Goal: Information Seeking & Learning: Find specific fact

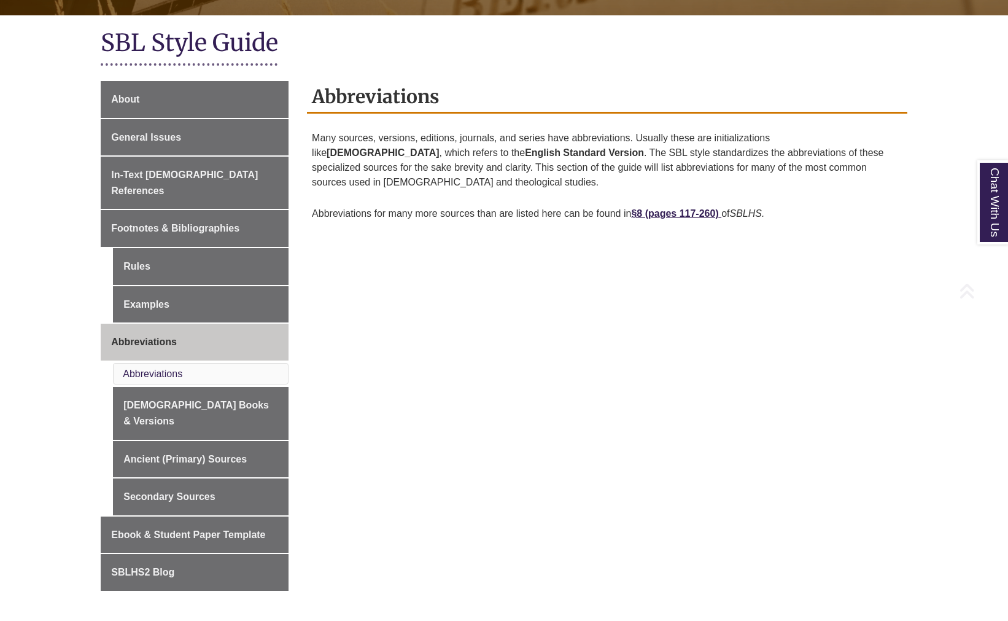
scroll to position [307, 0]
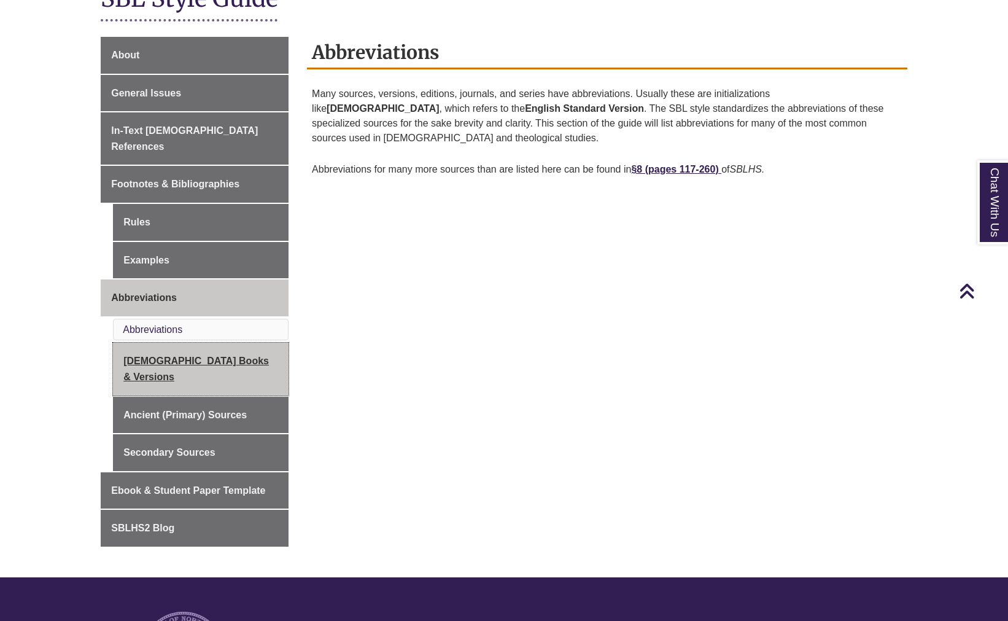
click at [179, 343] on link "[DEMOGRAPHIC_DATA] Books & Versions" at bounding box center [201, 369] width 176 height 52
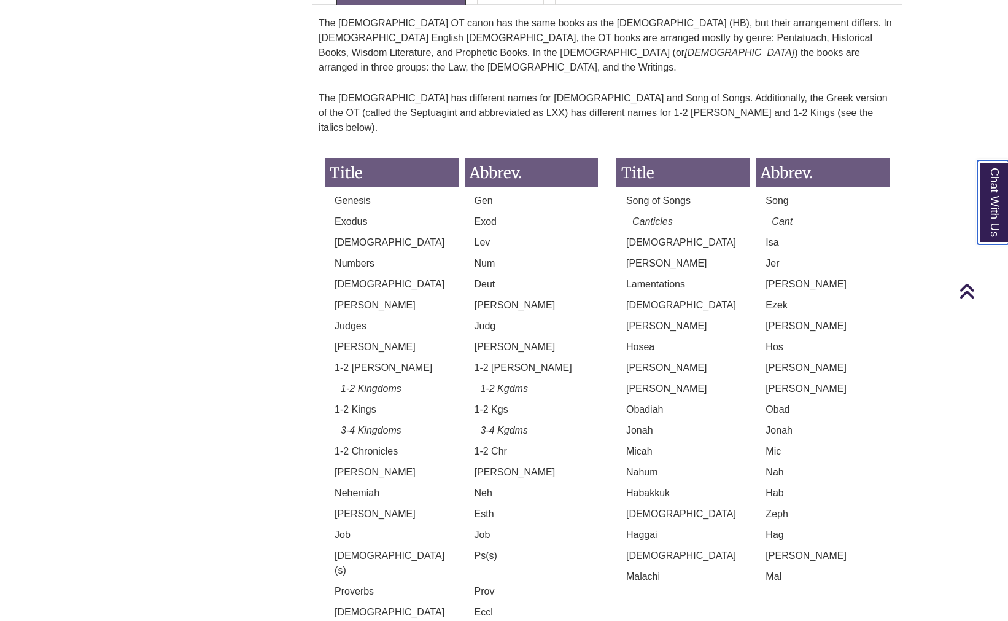
scroll to position [1105, 0]
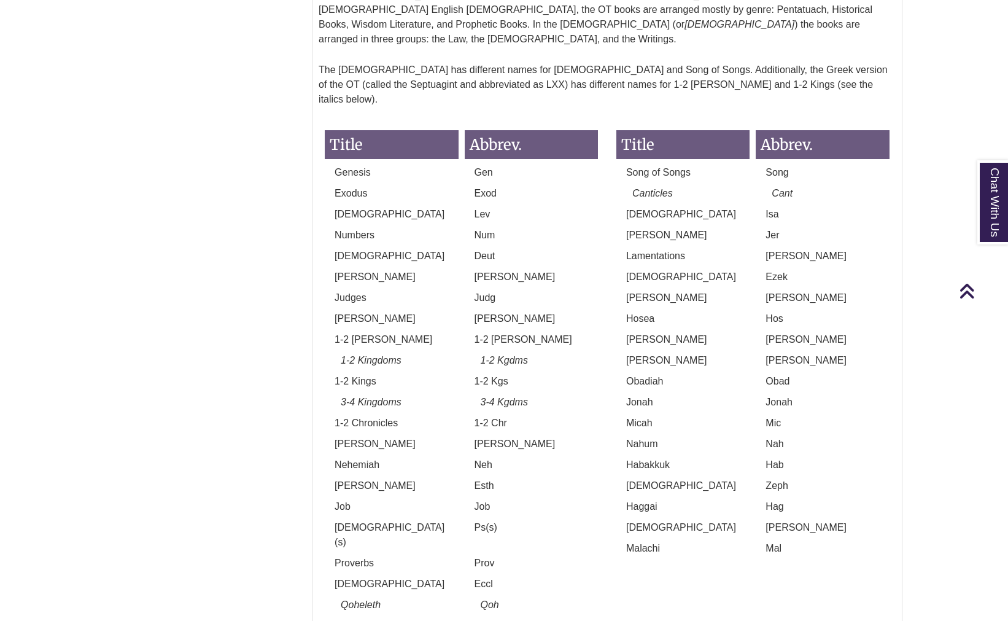
click at [831, 270] on div "Ezek" at bounding box center [822, 280] width 139 height 21
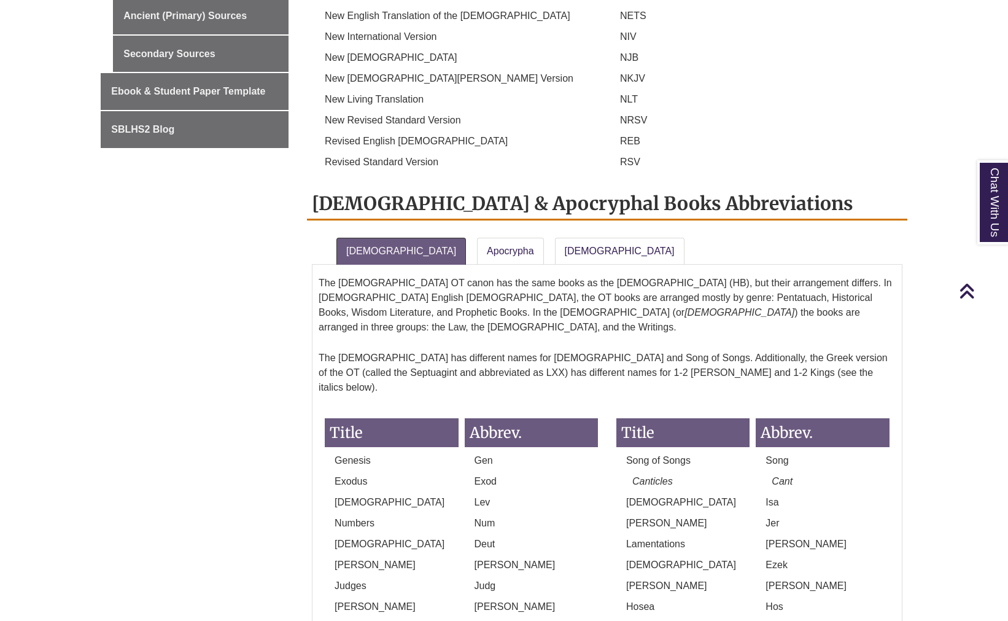
scroll to position [798, 0]
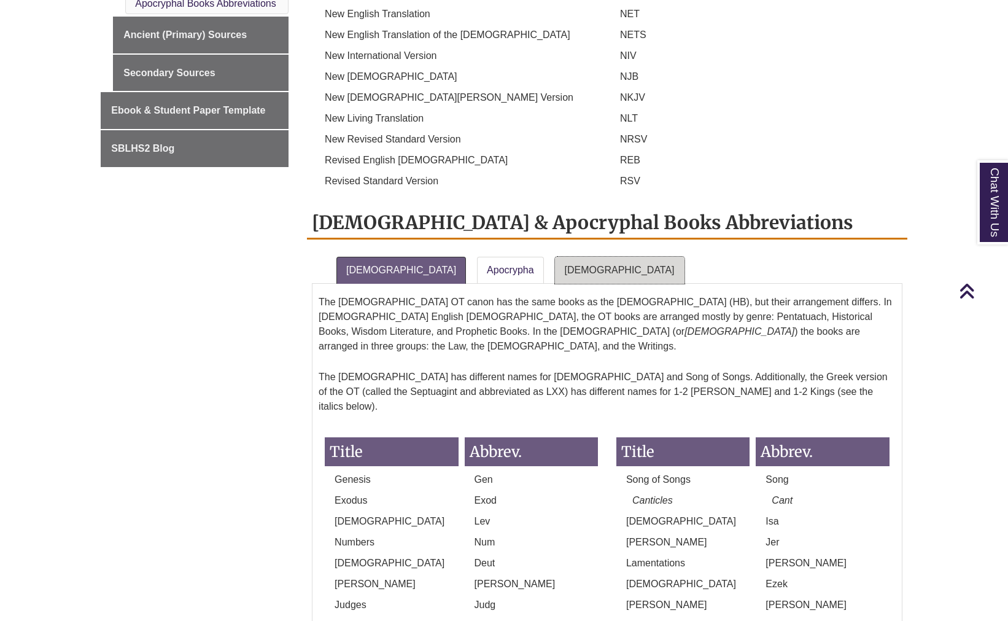
click at [555, 257] on link "[DEMOGRAPHIC_DATA]" at bounding box center [620, 270] width 130 height 27
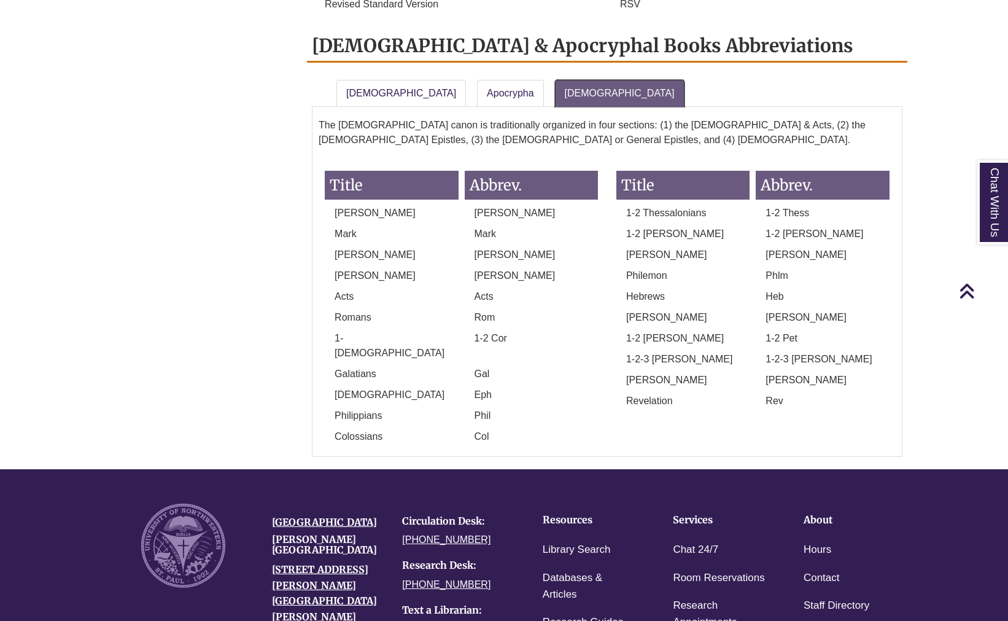
scroll to position [982, 0]
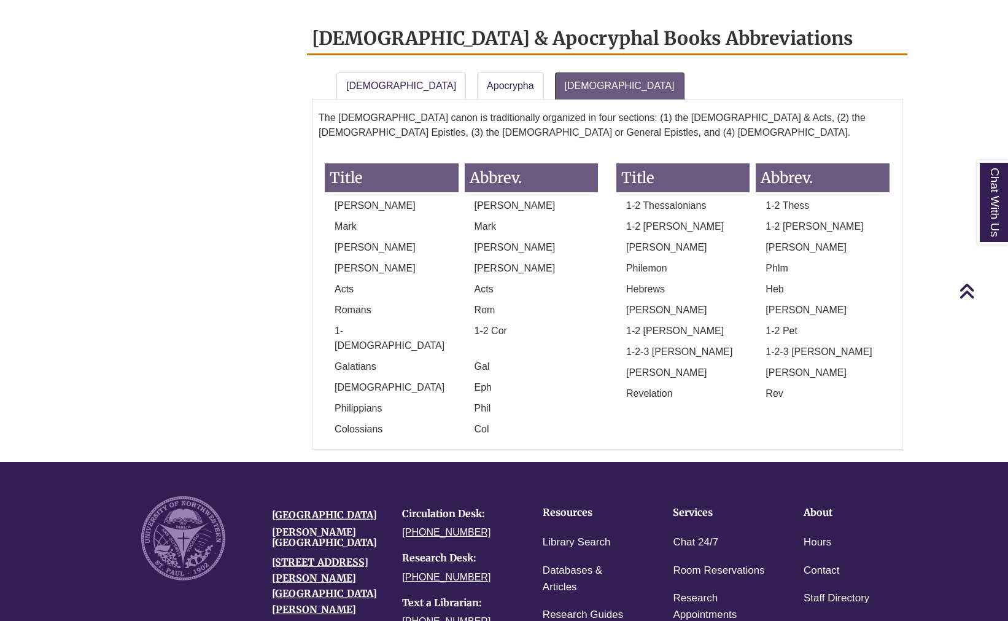
click at [477, 72] on link "Apocrypha" at bounding box center [510, 85] width 67 height 27
